Goal: Information Seeking & Learning: Learn about a topic

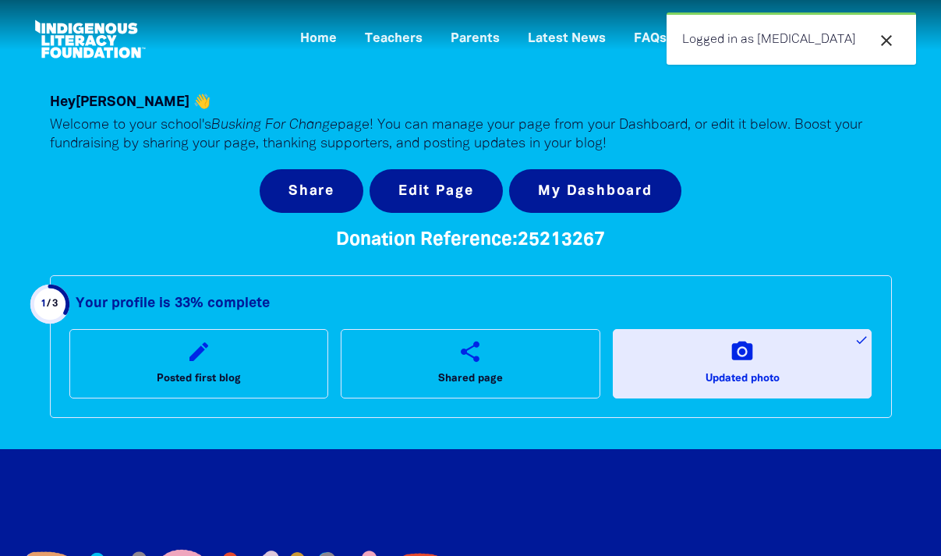
click at [885, 42] on icon "close" at bounding box center [886, 40] width 19 height 19
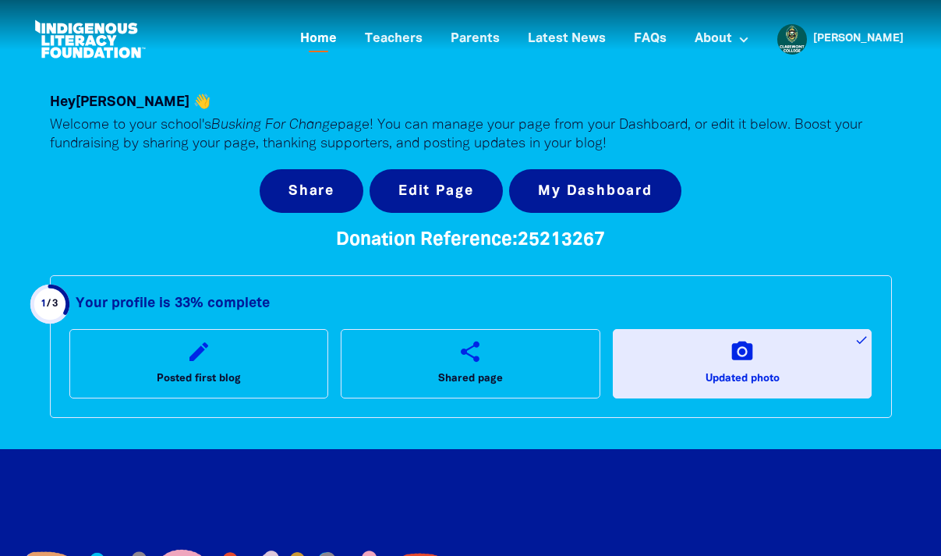
click at [346, 41] on link "Home" at bounding box center [318, 40] width 55 height 26
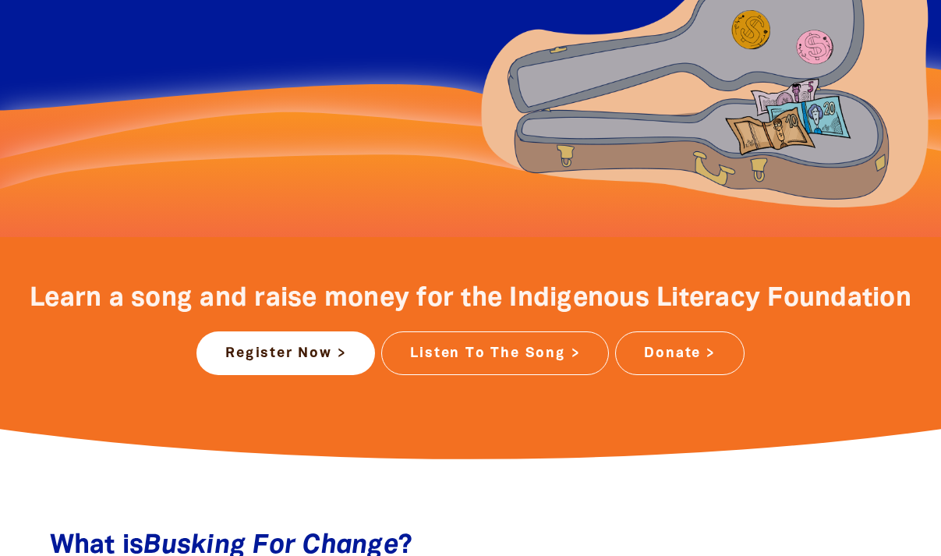
scroll to position [472, 0]
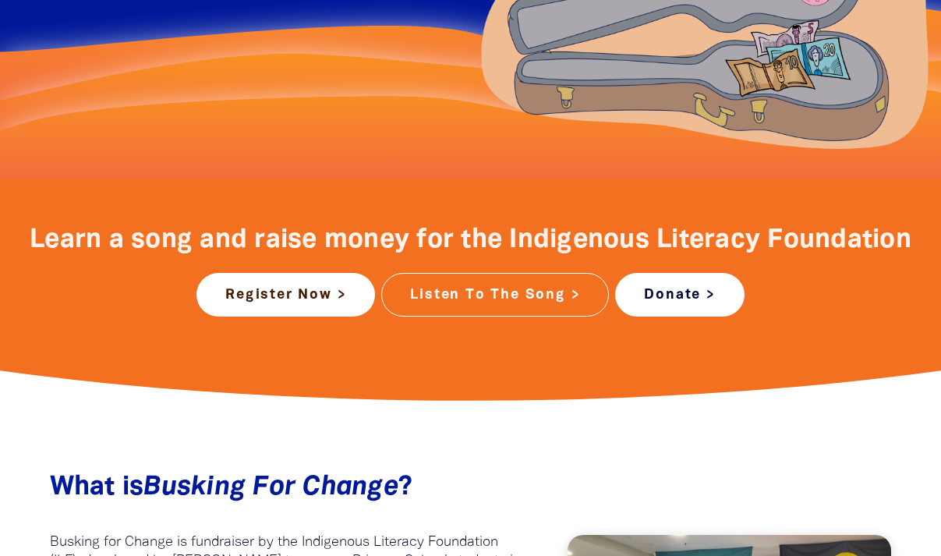
click at [672, 294] on link "Donate >" at bounding box center [679, 295] width 129 height 44
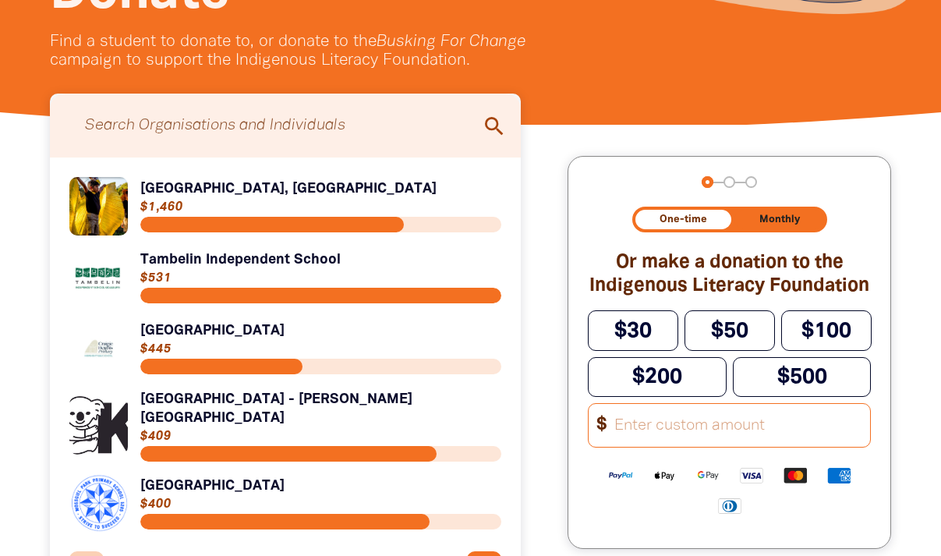
scroll to position [347, 0]
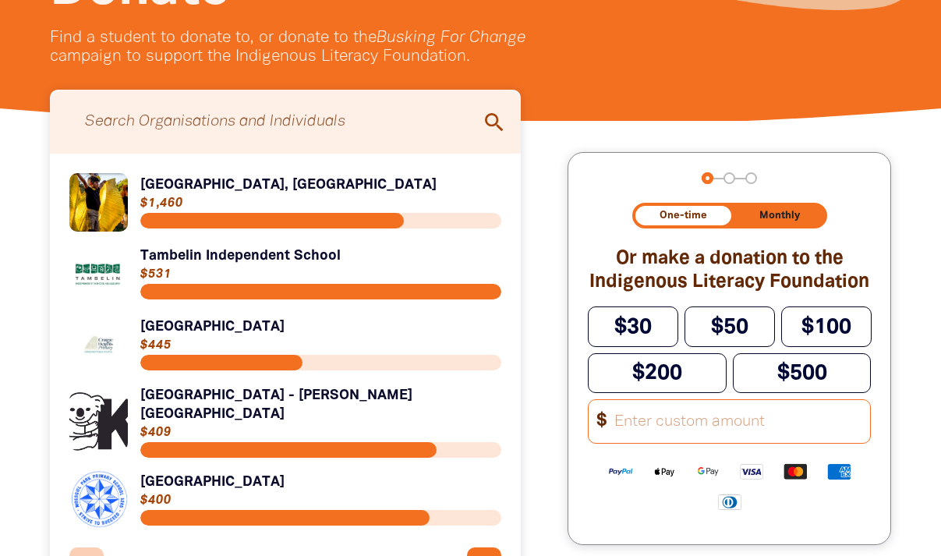
click at [267, 125] on input "Search for individuals and teams:" at bounding box center [285, 121] width 440 height 48
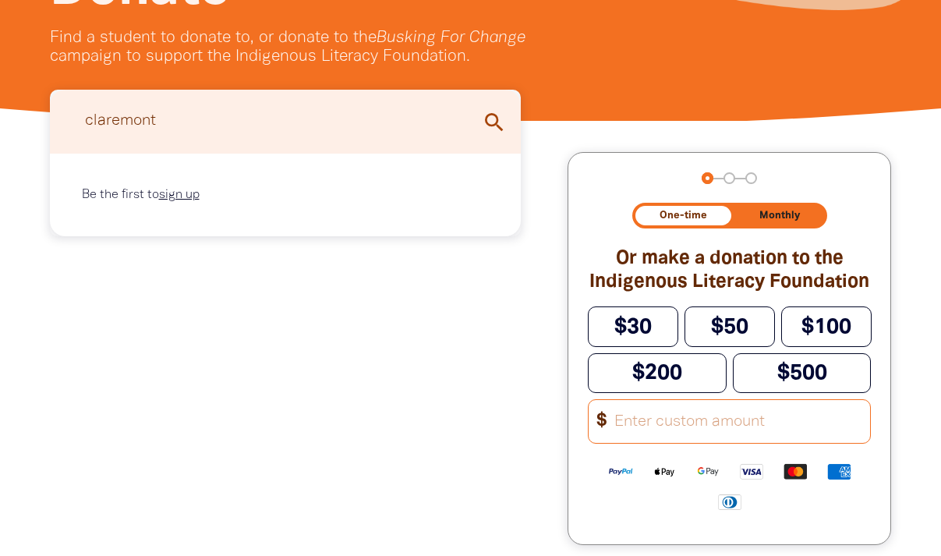
type input "claremont"
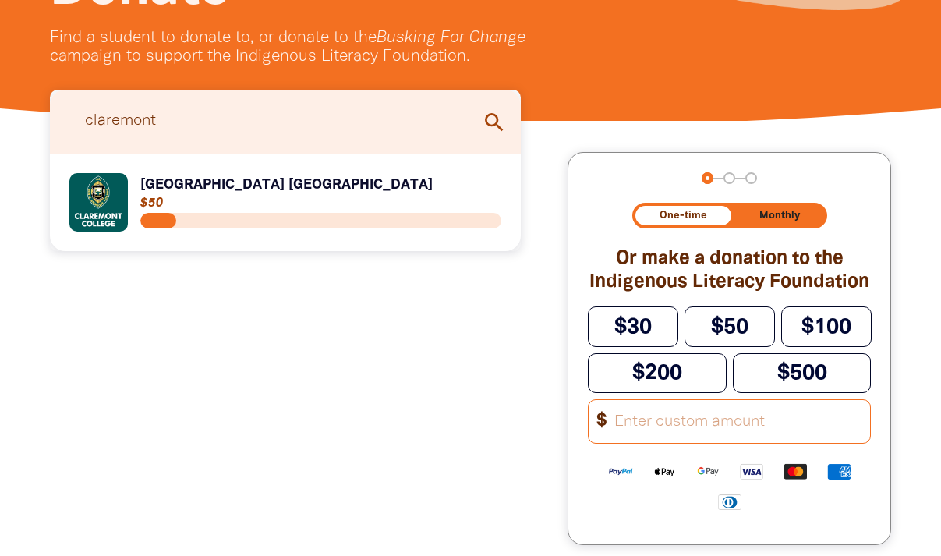
click at [197, 185] on link "Link to [GEOGRAPHIC_DATA] [GEOGRAPHIC_DATA]" at bounding box center [285, 202] width 433 height 58
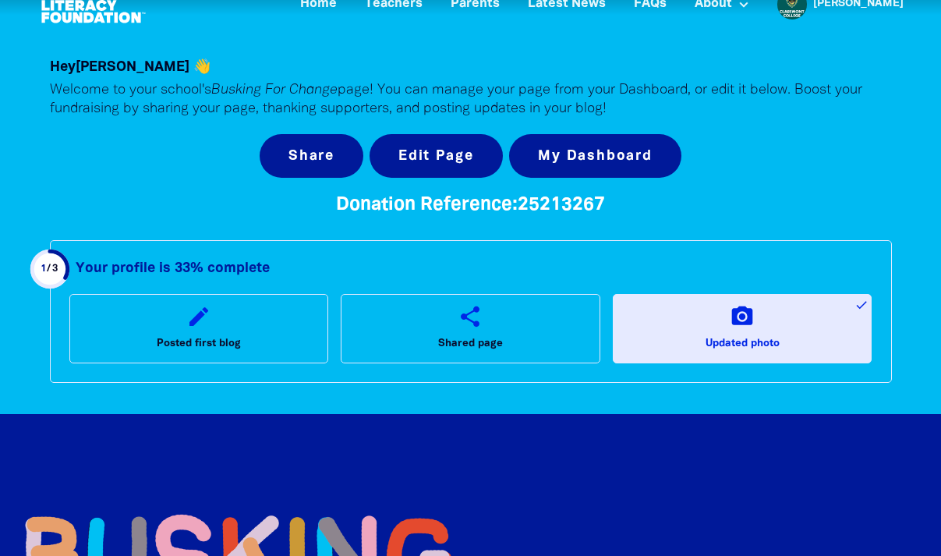
scroll to position [41, 0]
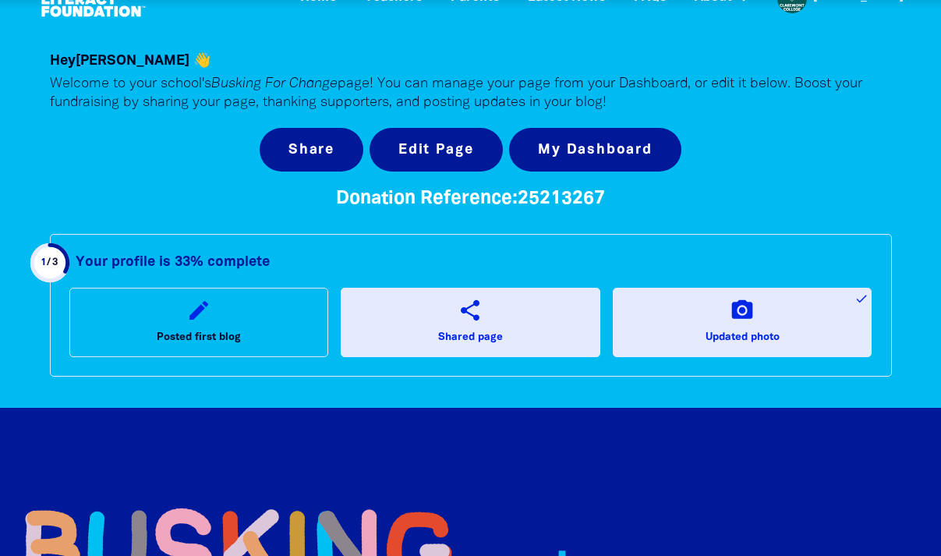
click at [461, 336] on span "Shared page" at bounding box center [470, 337] width 65 height 19
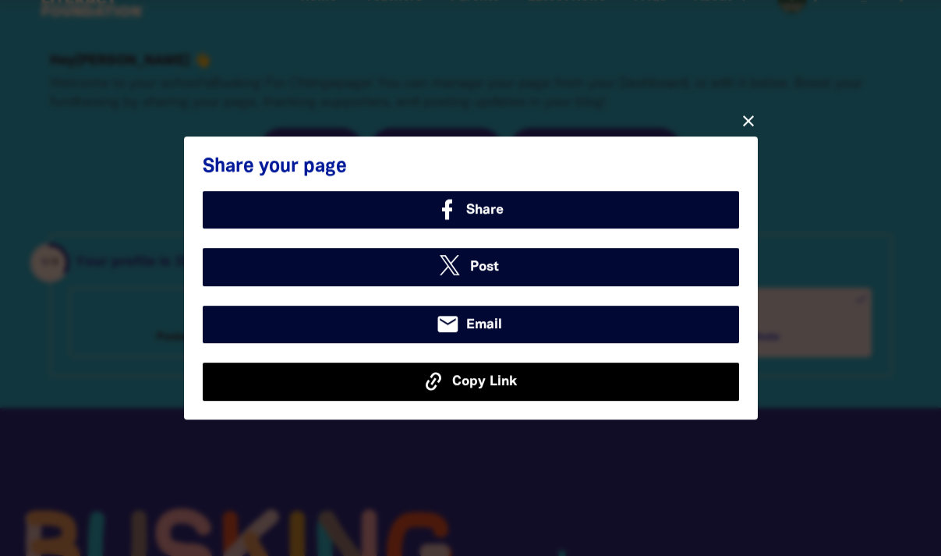
click at [461, 376] on span "Copy Link" at bounding box center [484, 382] width 65 height 20
click at [475, 380] on span "Copy Link" at bounding box center [484, 382] width 65 height 20
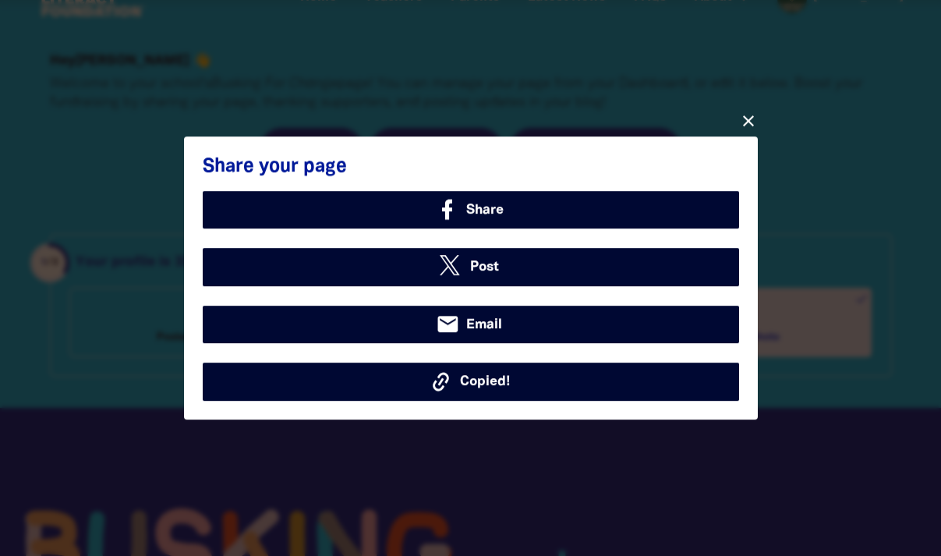
click at [747, 129] on icon "close" at bounding box center [748, 120] width 19 height 19
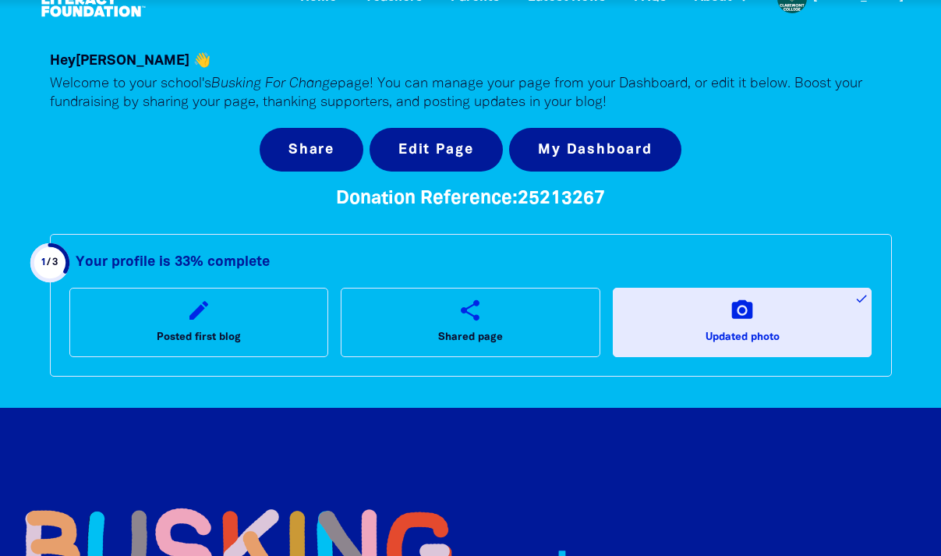
scroll to position [0, 0]
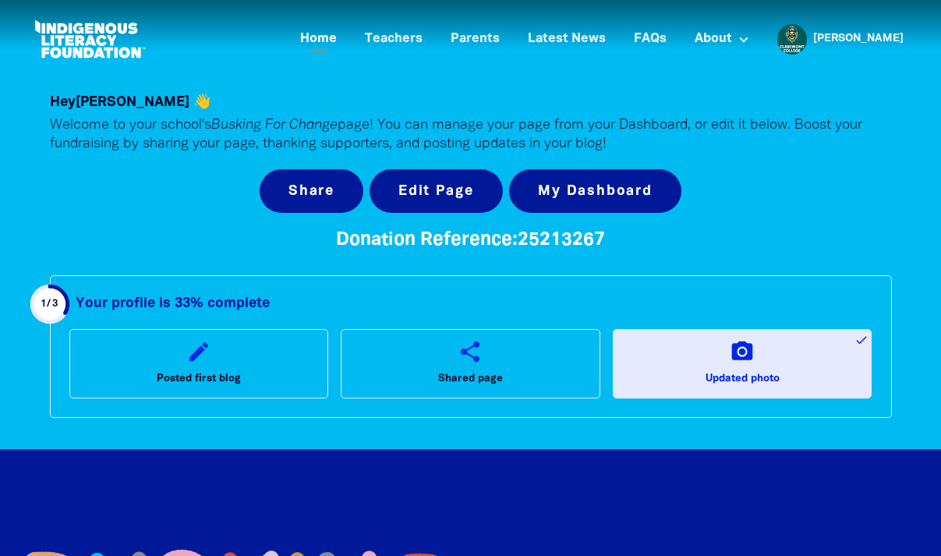
click at [346, 45] on link "Home" at bounding box center [318, 40] width 55 height 26
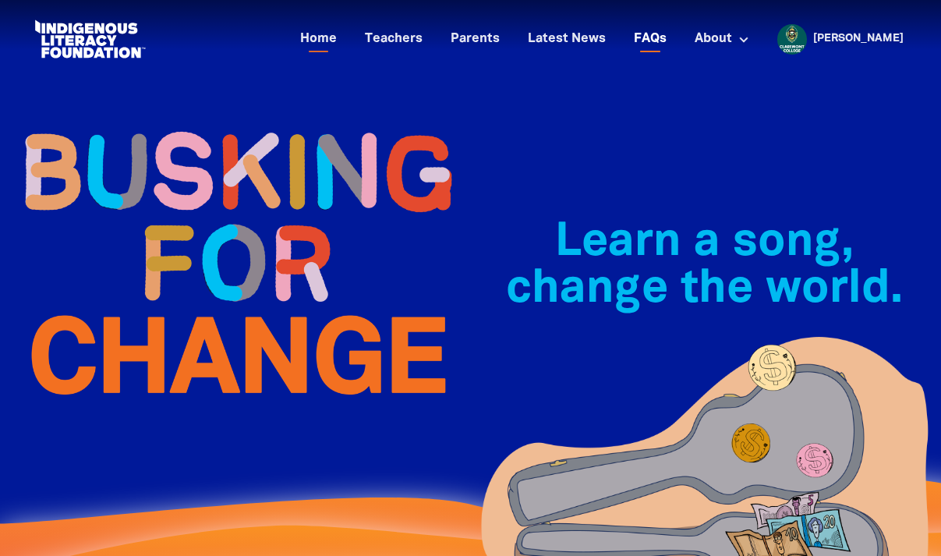
click at [676, 37] on link "FAQs" at bounding box center [649, 40] width 51 height 26
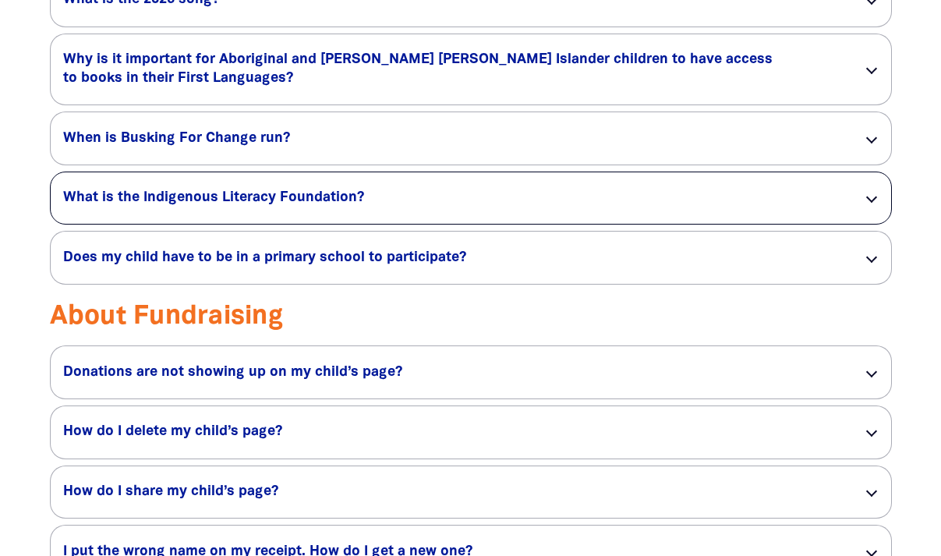
scroll to position [1398, 0]
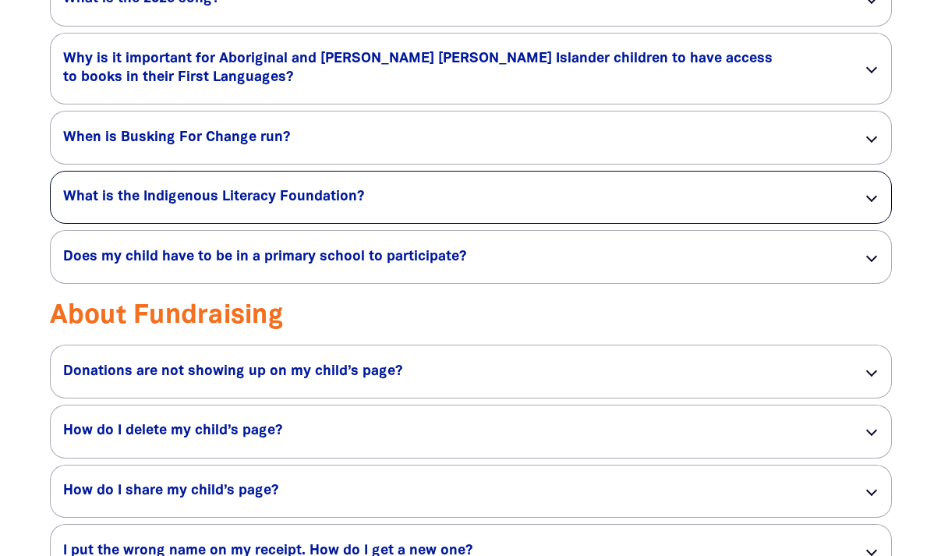
click at [313, 224] on div "What is the Indigenous Literacy Foundation? link" at bounding box center [471, 197] width 840 height 52
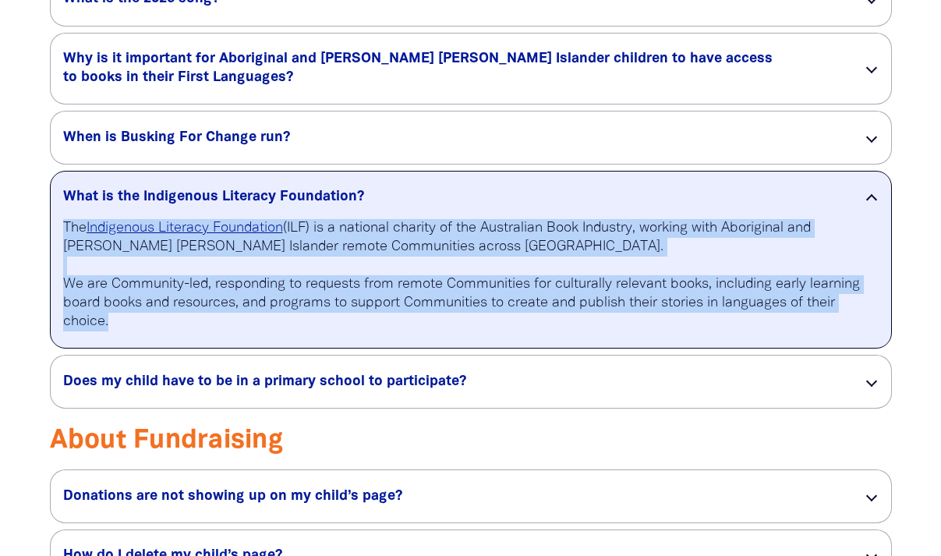
drag, startPoint x: 147, startPoint y: 382, endPoint x: 65, endPoint y: 270, distance: 138.7
click at [65, 270] on div "The Indigenous Literacy Foundation (ILF) is a national charity of the Australia…" at bounding box center [471, 283] width 840 height 129
copy p "The Indigenous Literacy Foundation (ILF) is a national charity of the Australia…"
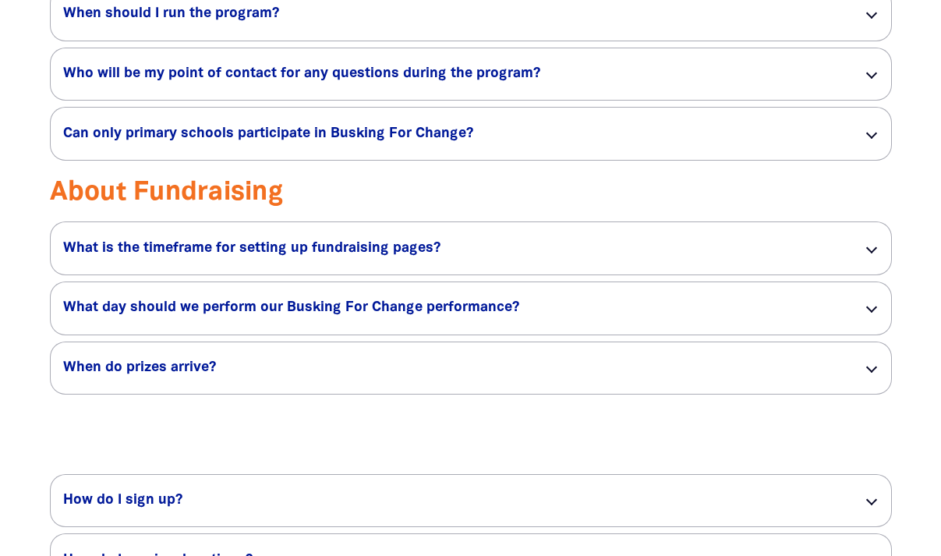
scroll to position [2755, 0]
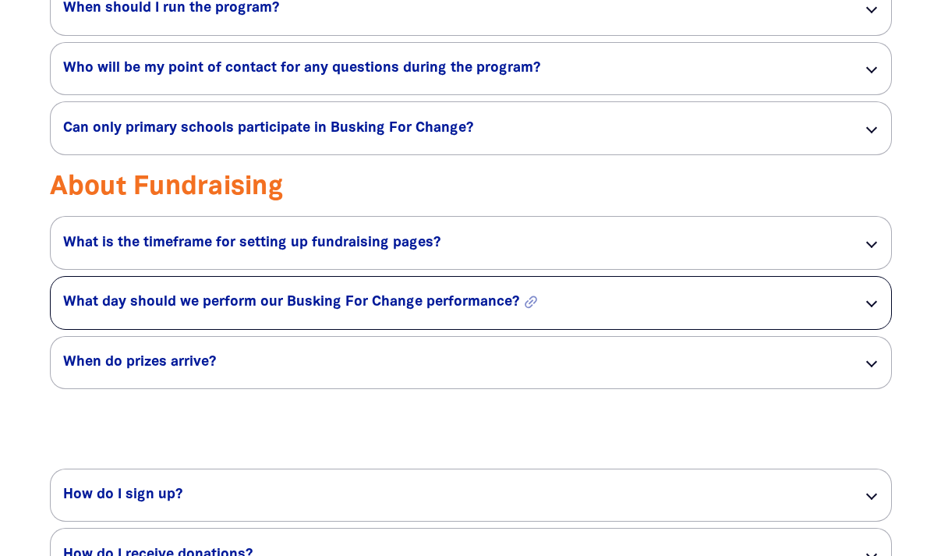
click at [320, 312] on h5 "What day should we perform our Busking For Change performance? link" at bounding box center [450, 302] width 775 height 19
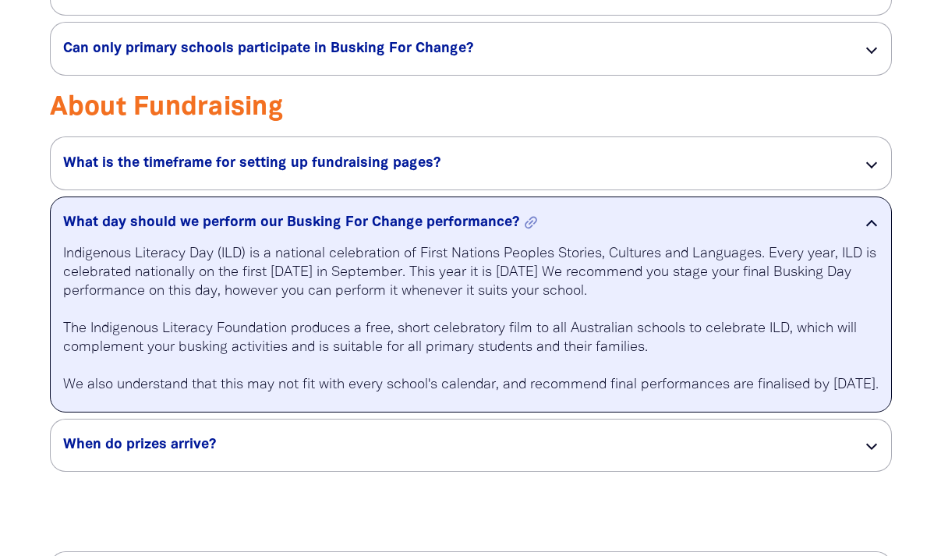
scroll to position [2836, 0]
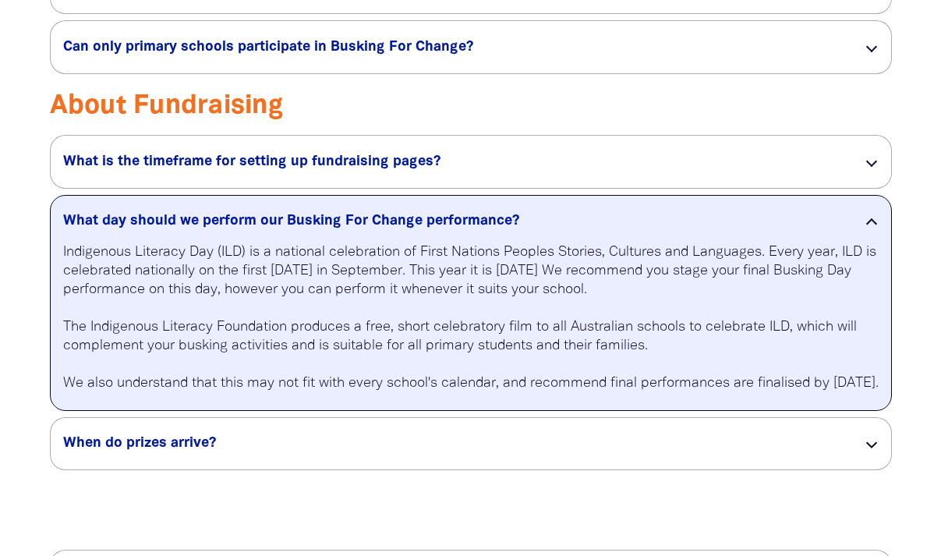
click at [305, 342] on p "Indigenous Literacy Day (ILD) is a national celebration of First Nations People…" at bounding box center [470, 318] width 815 height 150
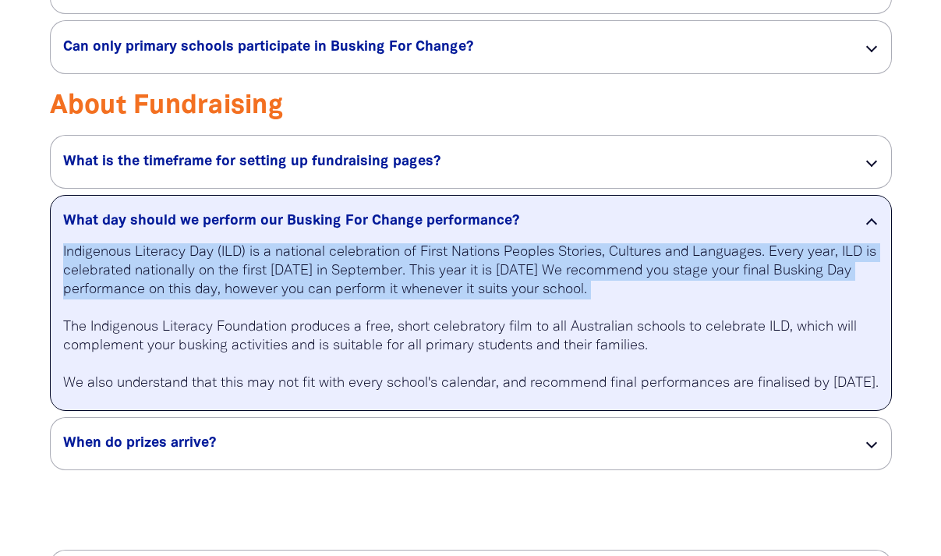
click at [318, 342] on p "Indigenous Literacy Day (ILD) is a national celebration of First Nations People…" at bounding box center [470, 318] width 815 height 150
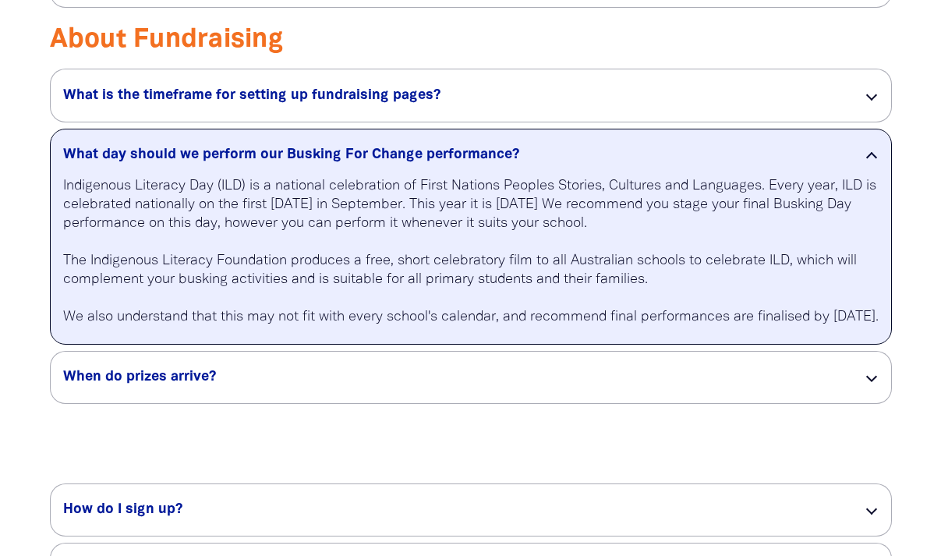
scroll to position [2903, 0]
click at [322, 326] on p "Indigenous Literacy Day (ILD) is a national celebration of First Nations People…" at bounding box center [470, 251] width 815 height 150
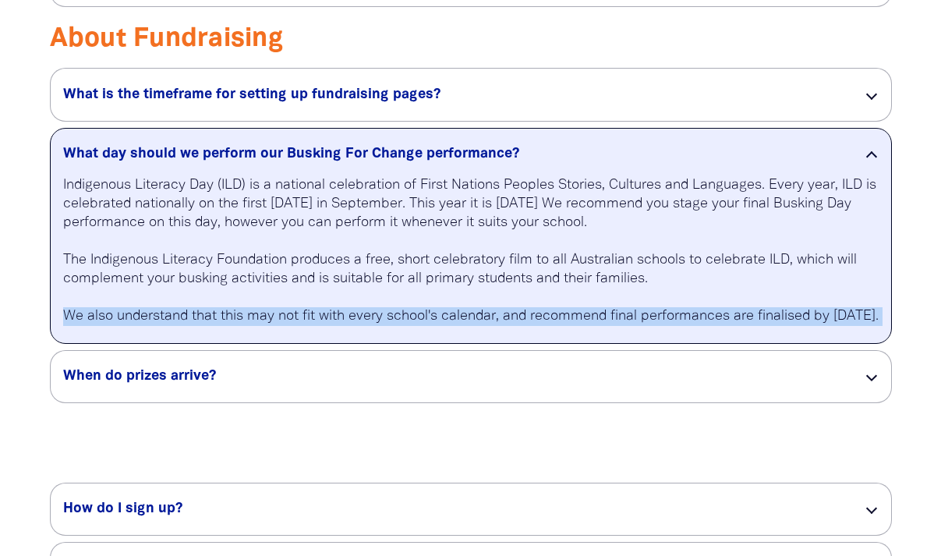
click at [345, 326] on p "Indigenous Literacy Day (ILD) is a national celebration of First Nations People…" at bounding box center [470, 251] width 815 height 150
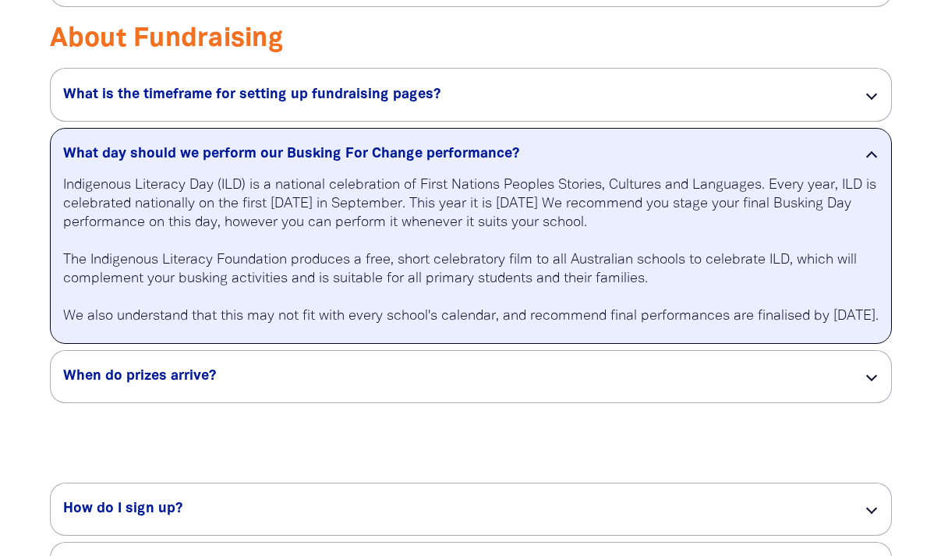
drag, startPoint x: 243, startPoint y: 389, endPoint x: 218, endPoint y: 361, distance: 37.5
click at [218, 326] on p "Indigenous Literacy Day (ILD) is a national celebration of First Nations People…" at bounding box center [470, 251] width 815 height 150
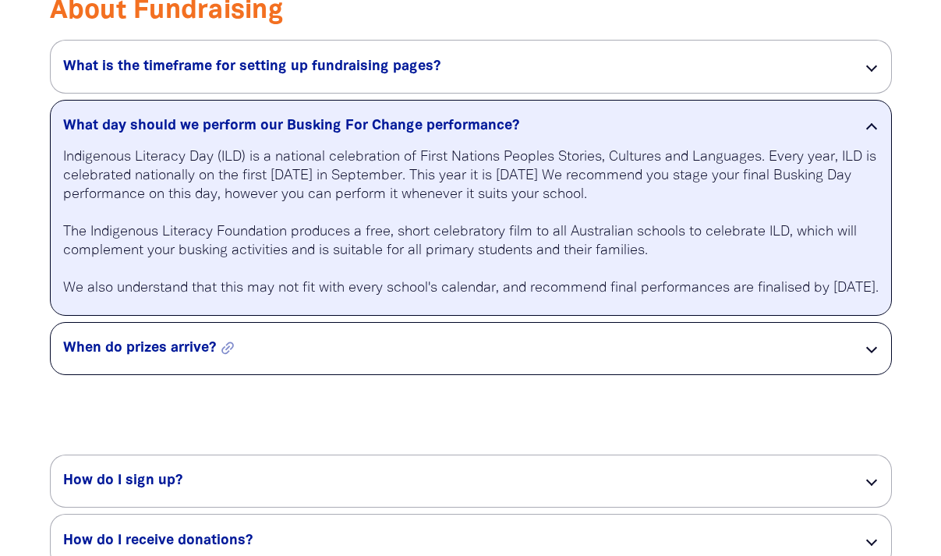
click at [341, 358] on h5 "When do prizes arrive? link" at bounding box center [450, 348] width 775 height 19
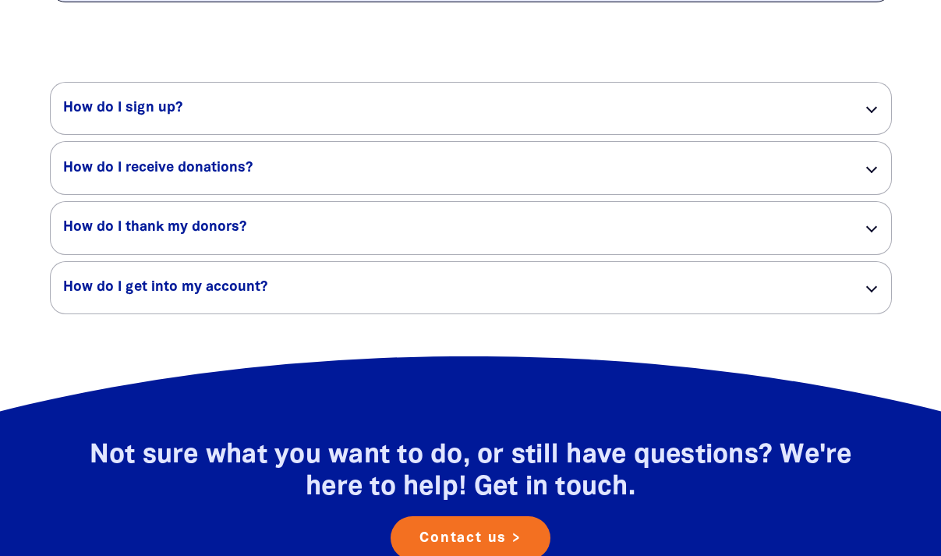
scroll to position [3286, 0]
